Goal: Task Accomplishment & Management: Use online tool/utility

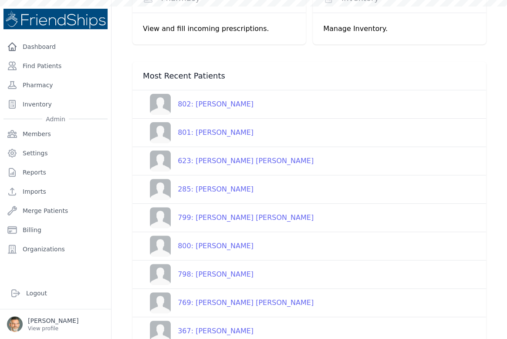
scroll to position [23, 0]
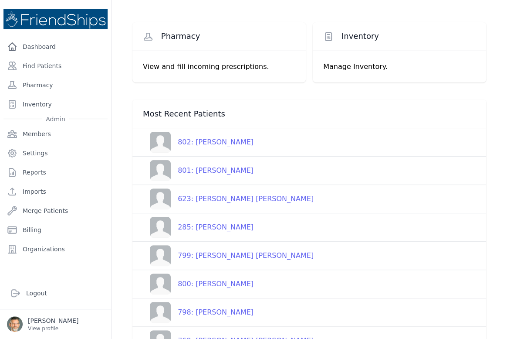
click at [215, 197] on div "623: [PERSON_NAME] [PERSON_NAME]" at bounding box center [242, 199] width 143 height 10
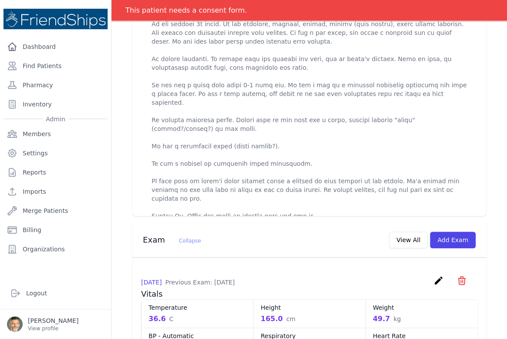
scroll to position [317, 0]
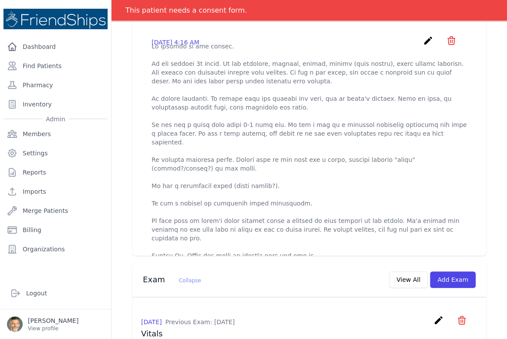
click at [423, 40] on icon "create" at bounding box center [428, 40] width 10 height 10
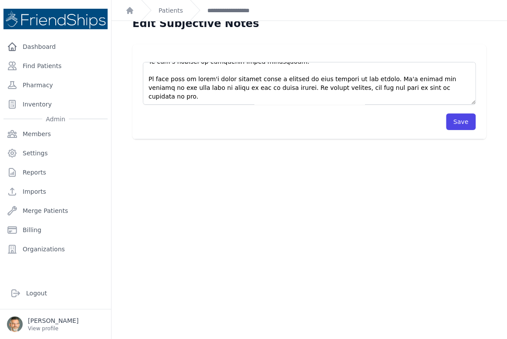
scroll to position [21, 0]
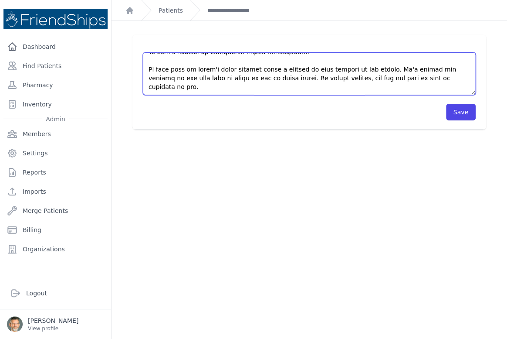
click at [290, 87] on textarea at bounding box center [309, 73] width 333 height 43
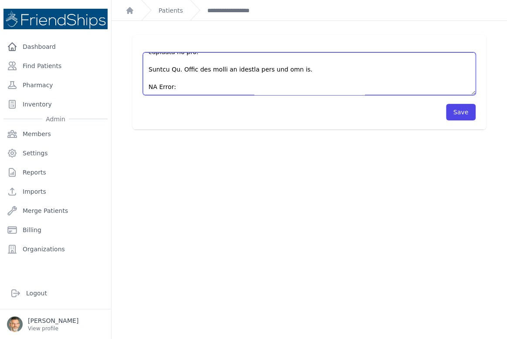
scroll to position [209, 0]
click at [157, 61] on textarea at bounding box center [309, 73] width 333 height 43
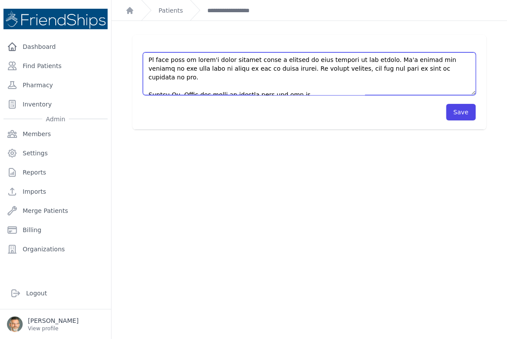
scroll to position [218, 0]
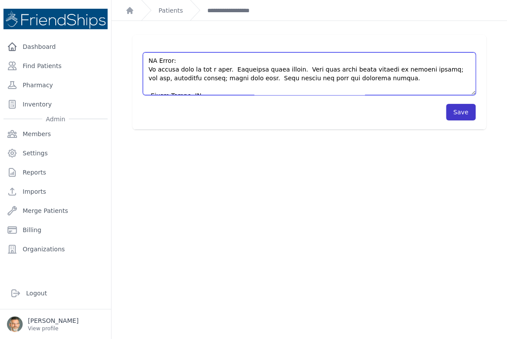
type textarea "Pt arrived to the clinic. Pt has vomited 3x [DATE]. He ate sardines, lentils, o…"
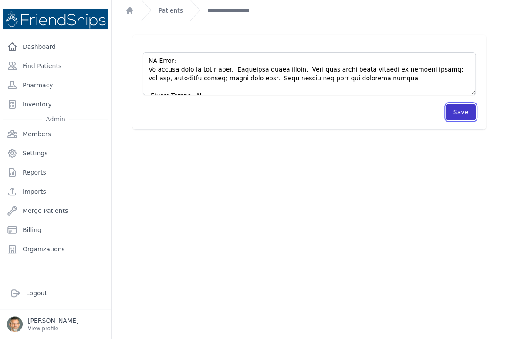
click at [453, 107] on button "Save" at bounding box center [461, 112] width 30 height 17
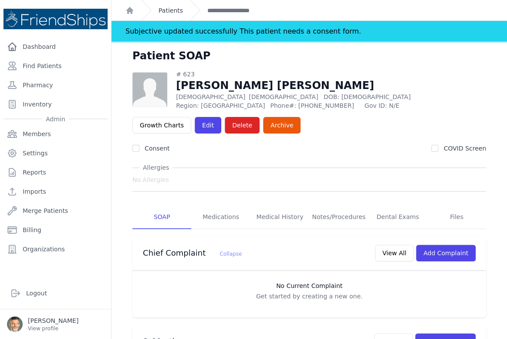
click at [166, 9] on link "Patients" at bounding box center [171, 10] width 24 height 9
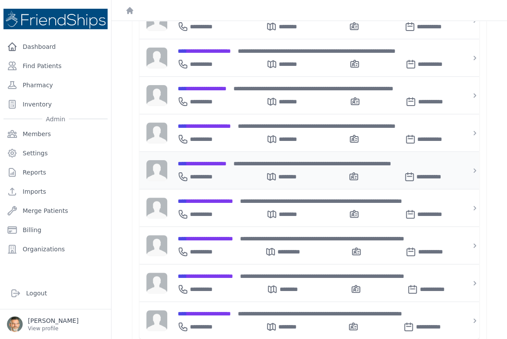
scroll to position [223, 0]
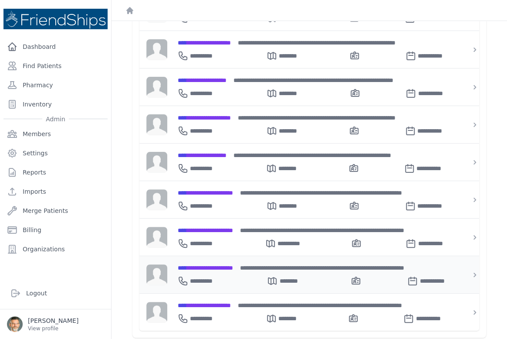
click at [209, 265] on span "**********" at bounding box center [205, 268] width 55 height 6
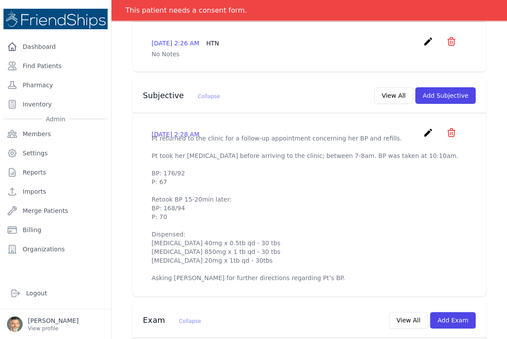
scroll to position [223, 0]
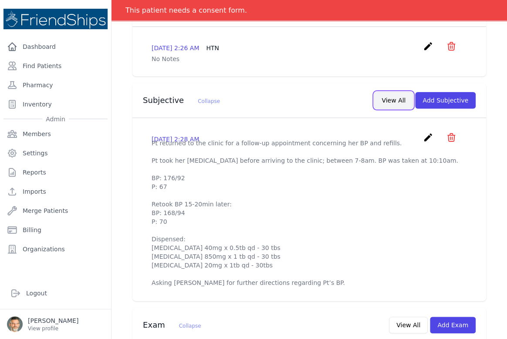
click at [390, 98] on button "View All" at bounding box center [393, 100] width 39 height 17
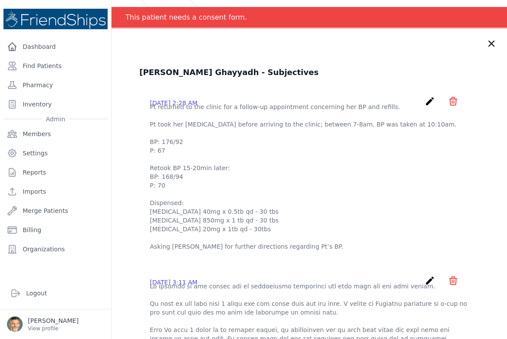
scroll to position [0, 0]
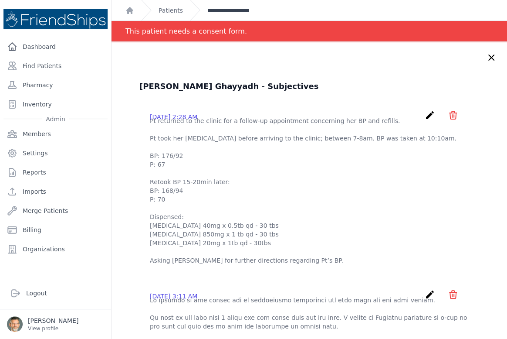
click at [226, 11] on link "**********" at bounding box center [238, 10] width 60 height 9
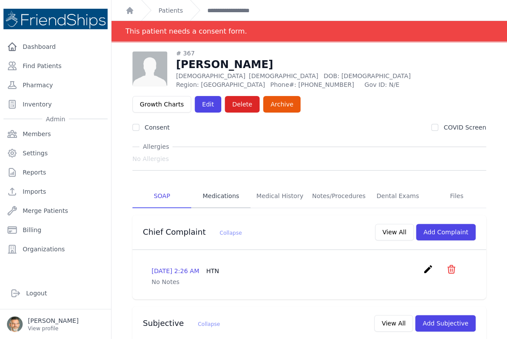
click at [221, 193] on link "Medications" at bounding box center [220, 196] width 59 height 24
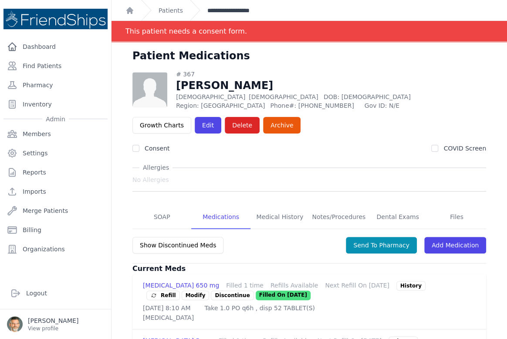
click at [217, 9] on link "**********" at bounding box center [238, 10] width 60 height 9
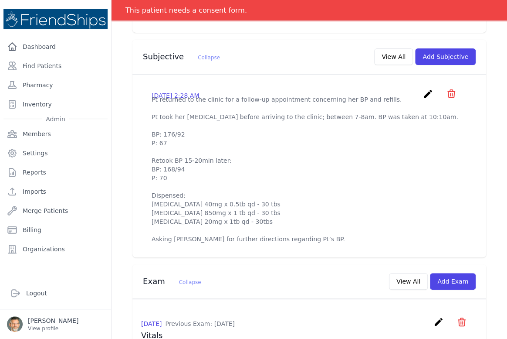
scroll to position [277, 0]
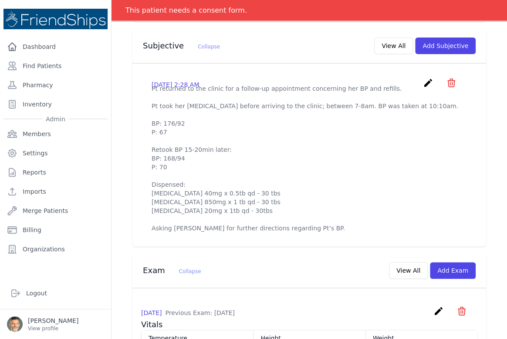
click at [423, 80] on icon "create" at bounding box center [428, 83] width 10 height 10
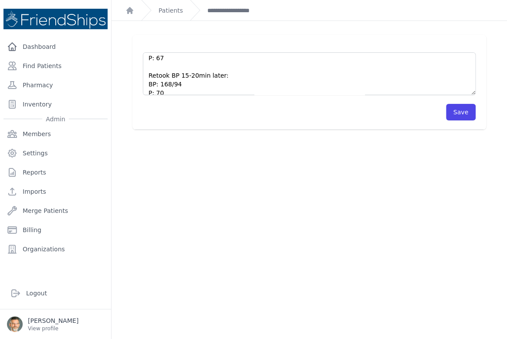
scroll to position [113, 0]
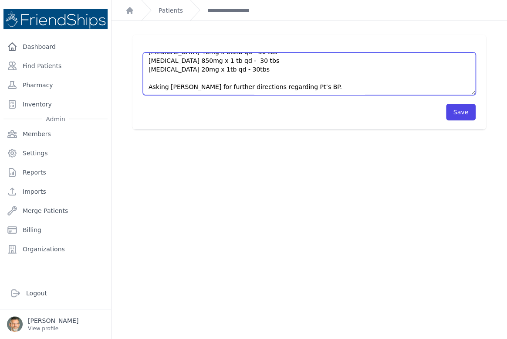
click at [302, 85] on textarea "Pt returned to the clinic for a follow-up appointment concerning her BP and ref…" at bounding box center [309, 73] width 333 height 43
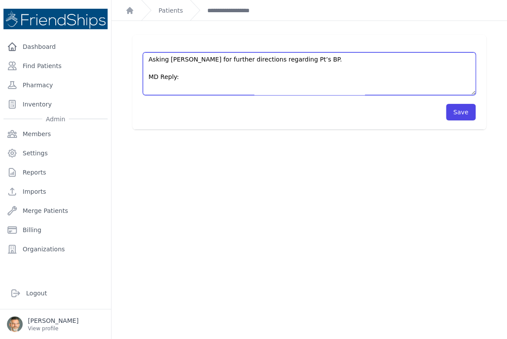
scroll to position [166, 0]
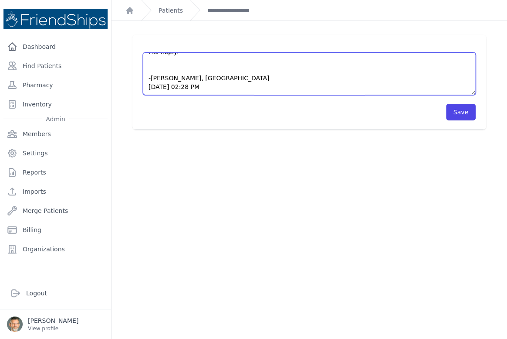
click at [158, 62] on textarea "Pt returned to the clinic for a follow-up appointment concerning her BP and ref…" at bounding box center [309, 73] width 333 height 43
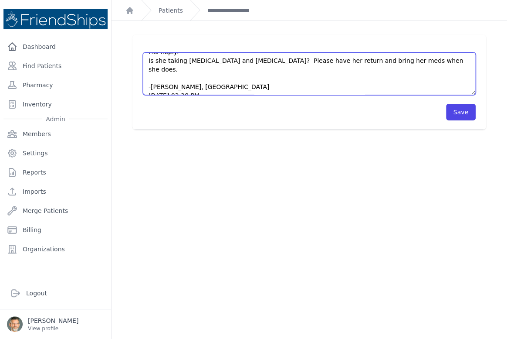
click at [318, 62] on textarea "Pt returned to the clinic for a follow-up appointment concerning her BP and ref…" at bounding box center [309, 73] width 333 height 43
type textarea "Pt returned to the clinic for a follow-up appointment concerning her BP and ref…"
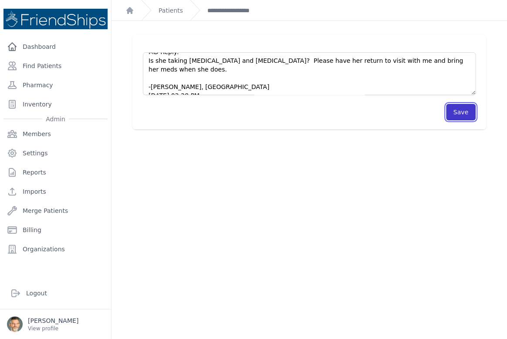
drag, startPoint x: 463, startPoint y: 109, endPoint x: 459, endPoint y: 110, distance: 5.1
click at [460, 109] on button "Save" at bounding box center [461, 112] width 30 height 17
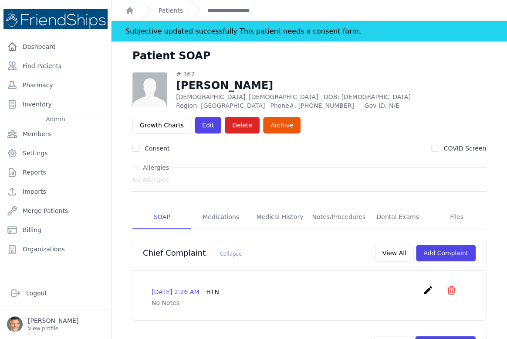
click at [166, 4] on div "Patients" at bounding box center [162, 10] width 42 height 20
click at [161, 9] on link "Patients" at bounding box center [171, 10] width 24 height 9
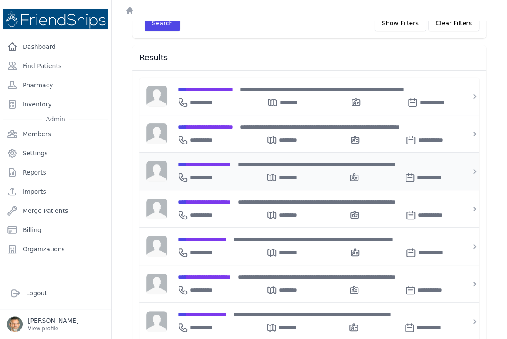
scroll to position [119, 0]
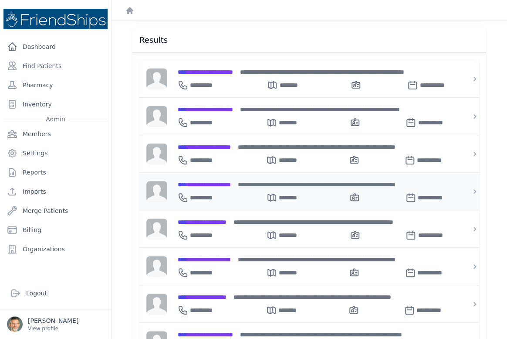
click at [203, 181] on span "**********" at bounding box center [204, 184] width 53 height 6
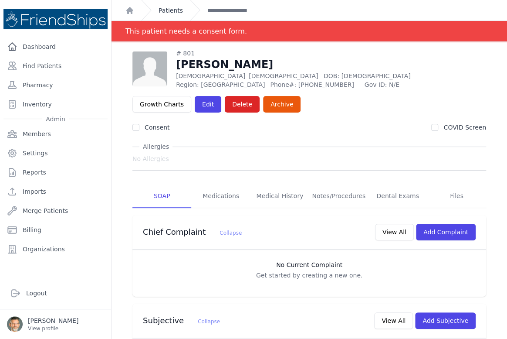
click at [165, 8] on link "Patients" at bounding box center [171, 10] width 24 height 9
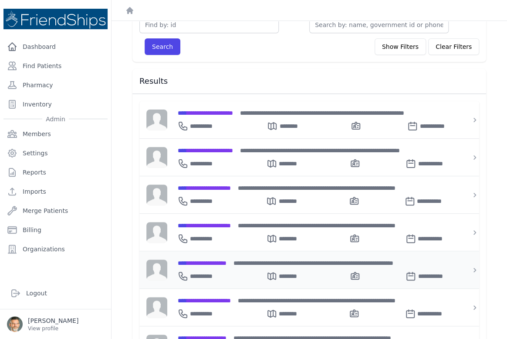
scroll to position [119, 0]
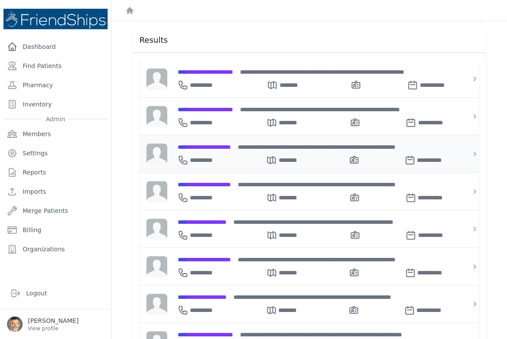
click at [204, 144] on span "**********" at bounding box center [204, 147] width 53 height 6
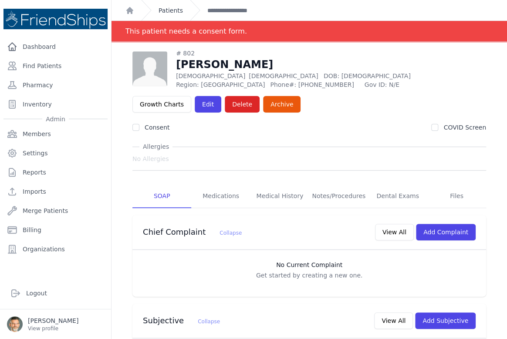
click at [168, 13] on link "Patients" at bounding box center [171, 10] width 24 height 9
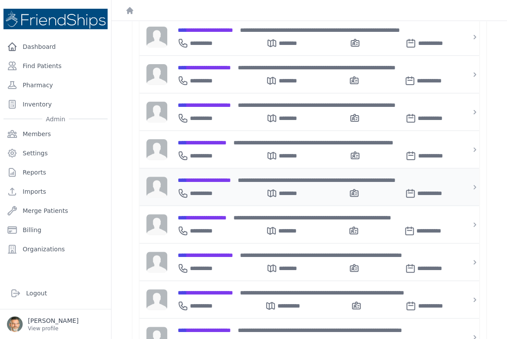
scroll to position [223, 0]
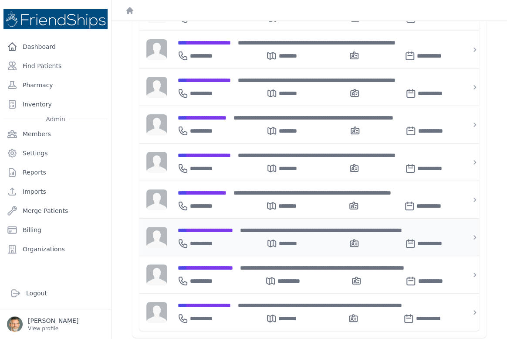
click at [210, 227] on span "**********" at bounding box center [205, 230] width 55 height 6
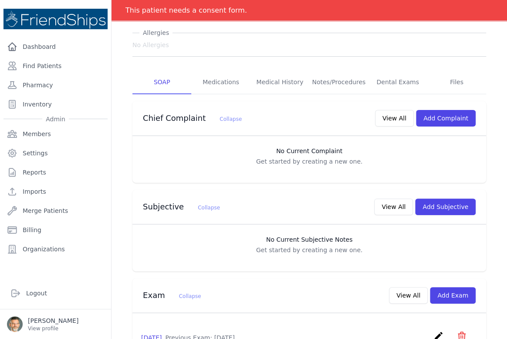
scroll to position [141, 0]
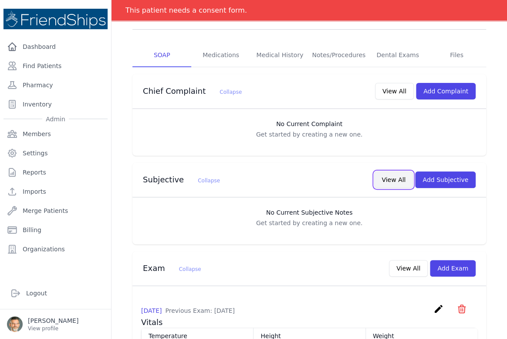
click at [401, 178] on button "View All" at bounding box center [393, 179] width 39 height 17
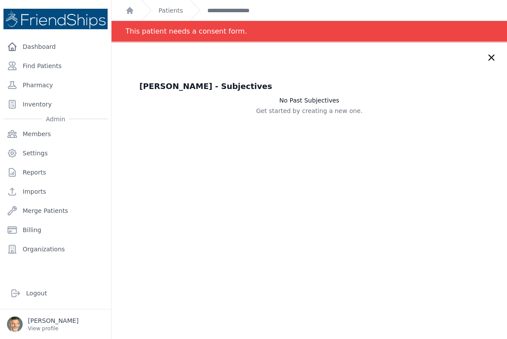
click at [486, 57] on icon at bounding box center [491, 57] width 10 height 10
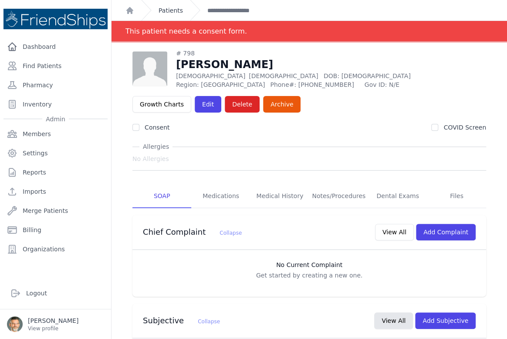
click at [170, 7] on link "Patients" at bounding box center [171, 10] width 24 height 9
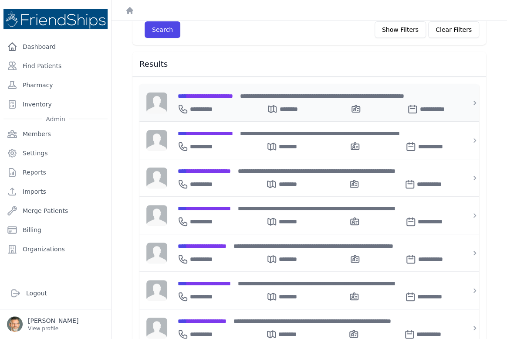
scroll to position [119, 0]
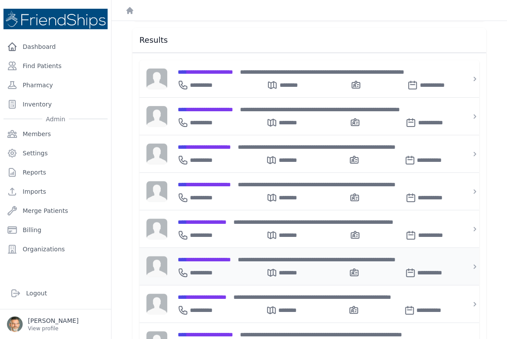
click at [201, 256] on span "**********" at bounding box center [204, 259] width 53 height 6
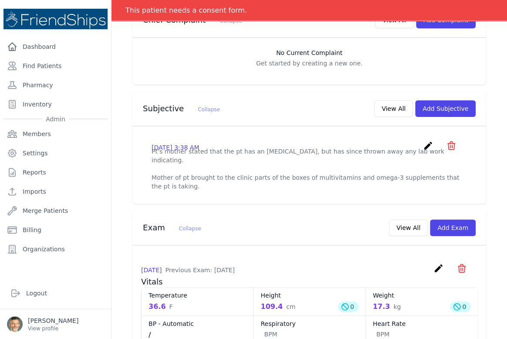
scroll to position [198, 0]
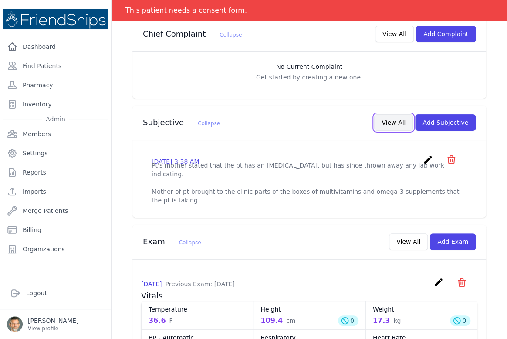
click at [392, 125] on button "View All" at bounding box center [393, 122] width 39 height 17
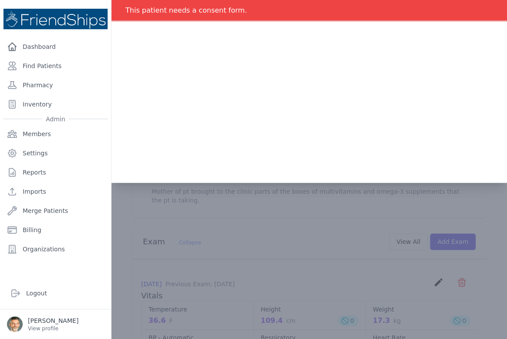
scroll to position [0, 0]
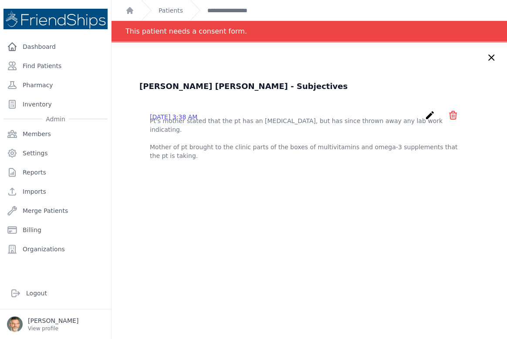
click at [486, 57] on icon at bounding box center [491, 57] width 10 height 10
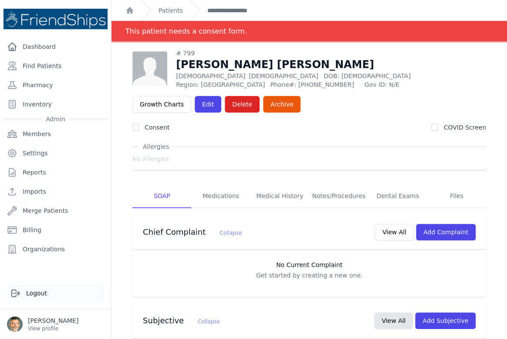
click at [31, 291] on link "Logout" at bounding box center [55, 292] width 97 height 17
